Goal: Obtain resource: Download file/media

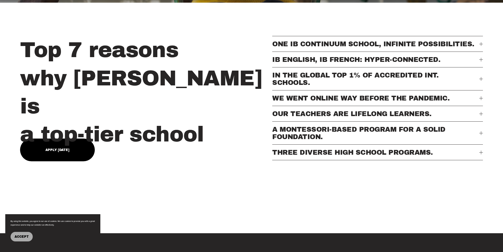
scroll to position [238, 0]
click at [479, 63] on span "IB ENGLISH, IB FRENCH: HYPER-CONNECTED." at bounding box center [375, 59] width 207 height 7
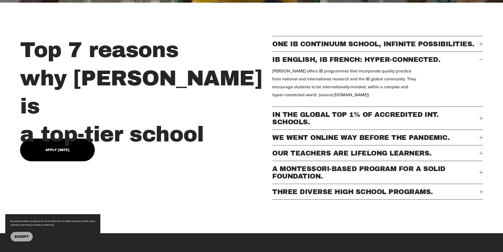
click at [481, 48] on button "ONE IB CONTINUUM SCHOOL, INFINITE POSSIBILITIES." at bounding box center [377, 43] width 211 height 15
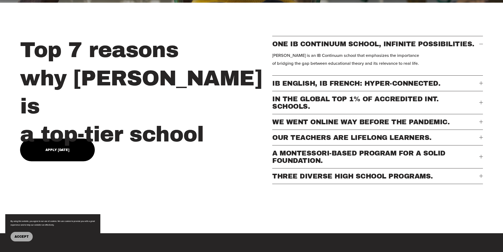
click at [482, 83] on div at bounding box center [482, 83] width 4 height 0
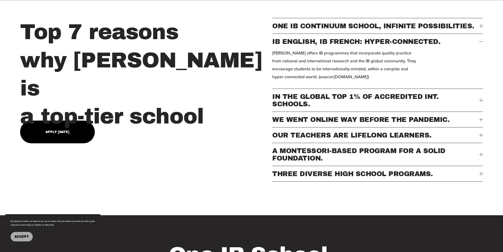
scroll to position [264, 0]
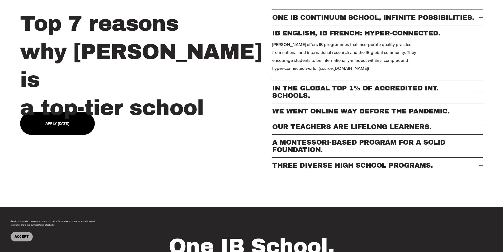
click at [24, 238] on span "Accept" at bounding box center [22, 237] width 14 height 4
click at [75, 114] on link "Apply [DATE]" at bounding box center [57, 123] width 75 height 23
type input "*****"
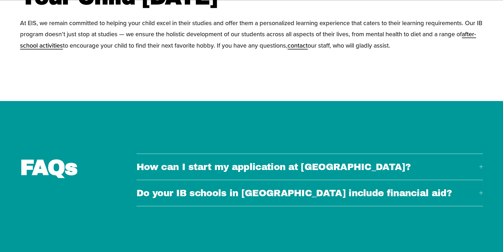
scroll to position [1801, 0]
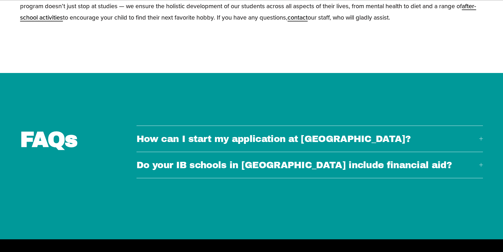
click at [480, 137] on div at bounding box center [482, 139] width 4 height 4
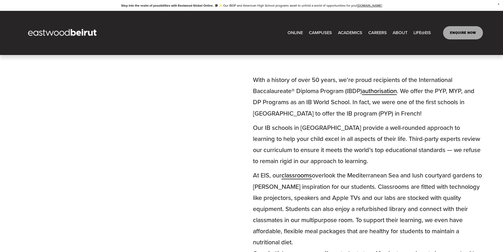
scroll to position [1035, 0]
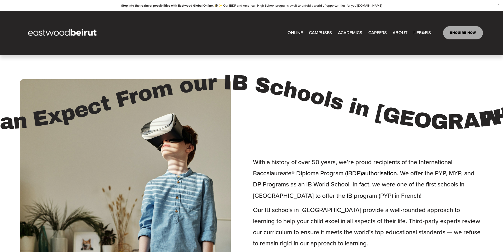
click at [0, 0] on span "Tuition & Financial Aid" at bounding box center [0, 0] width 0 height 0
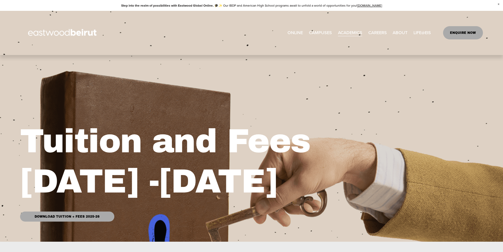
click at [84, 219] on link "Download Tuition + Fees 2025-26" at bounding box center [67, 216] width 94 height 10
